Goal: Check status: Check status

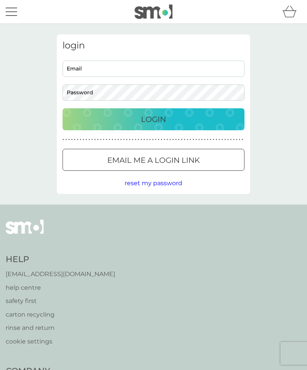
click at [114, 69] on input "Email" at bounding box center [153, 69] width 182 height 16
type input "[PERSON_NAME][EMAIL_ADDRESS][PERSON_NAME][DOMAIN_NAME]"
click at [153, 119] on button "Login" at bounding box center [153, 119] width 182 height 22
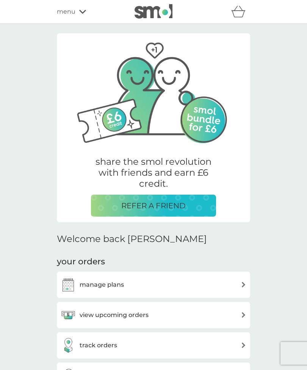
click at [242, 347] on img at bounding box center [244, 345] width 6 height 6
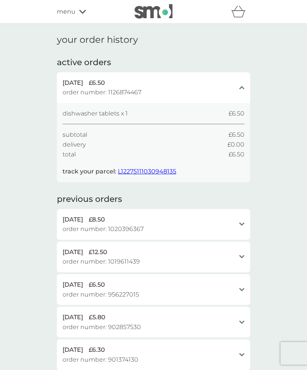
click at [151, 172] on span "L12275111030948135" at bounding box center [147, 171] width 58 height 7
